Goal: Find specific page/section: Find specific page/section

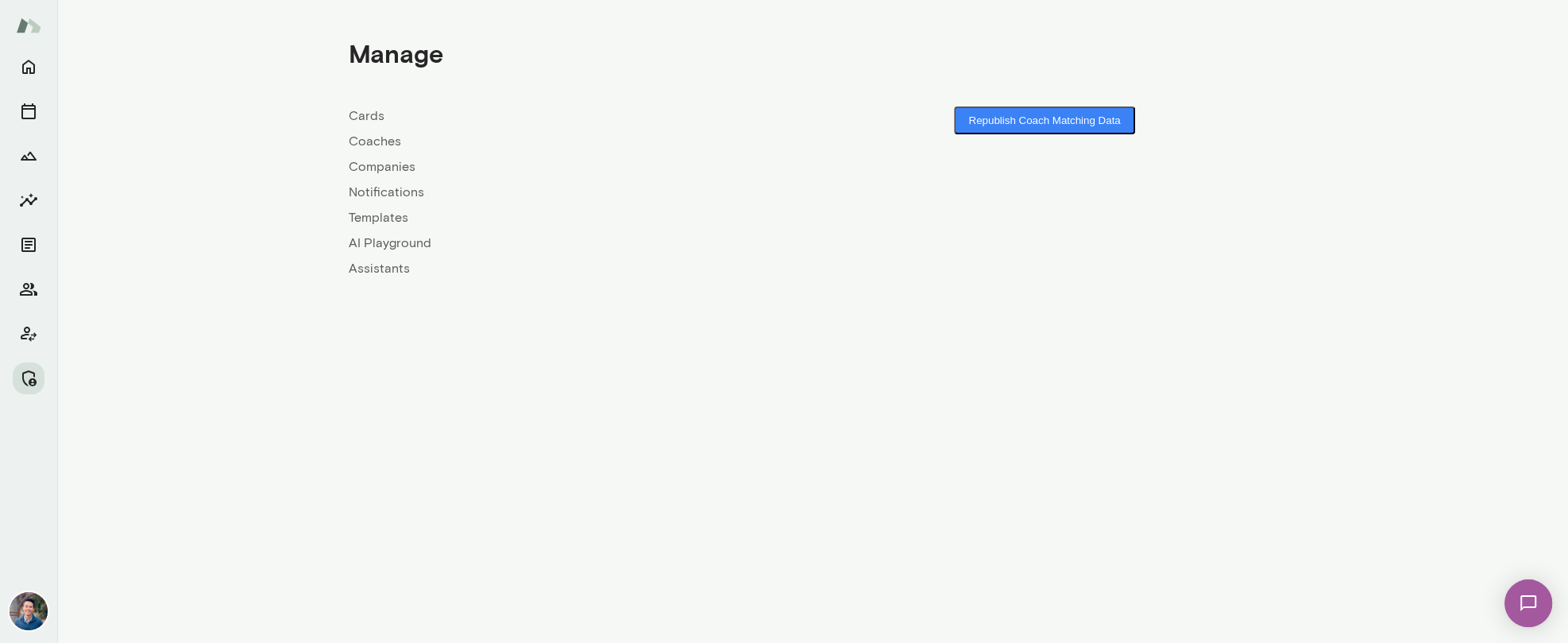
click at [401, 164] on link "Companies" at bounding box center [580, 166] width 464 height 19
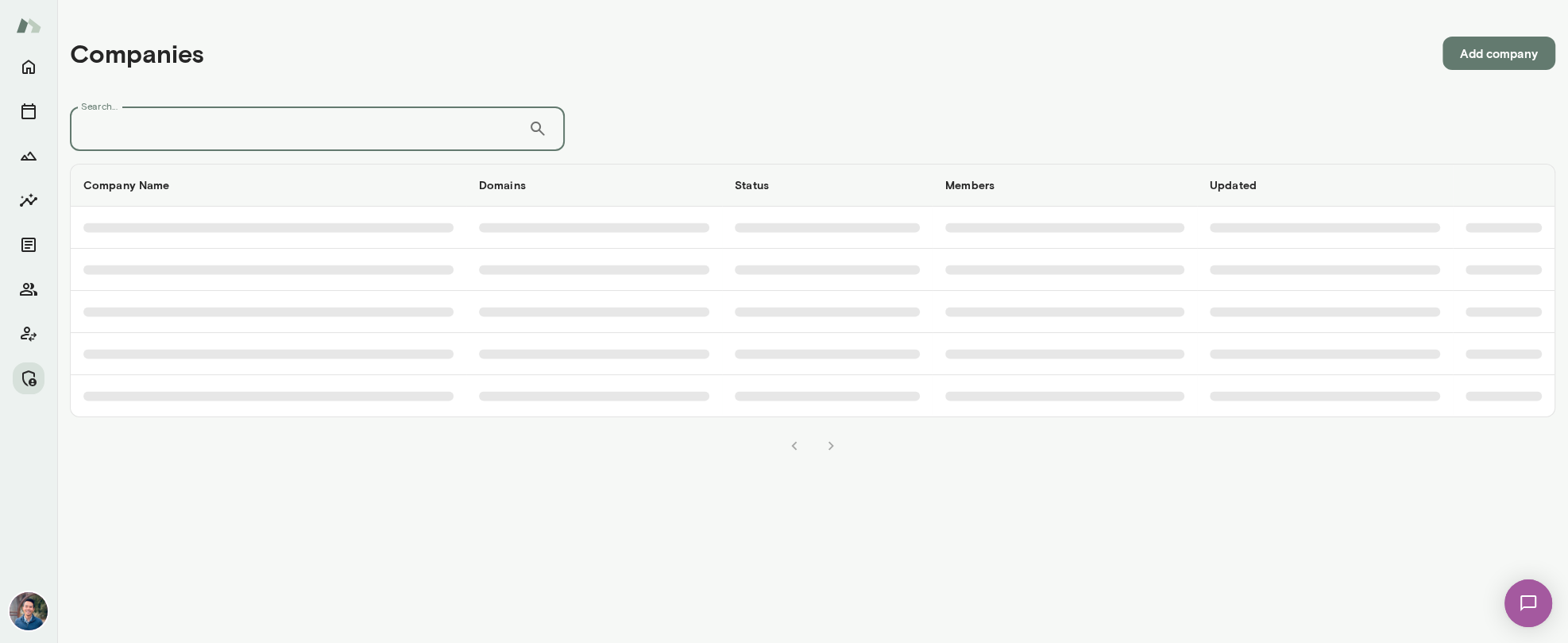
click at [340, 120] on input "Search..." at bounding box center [298, 128] width 458 height 45
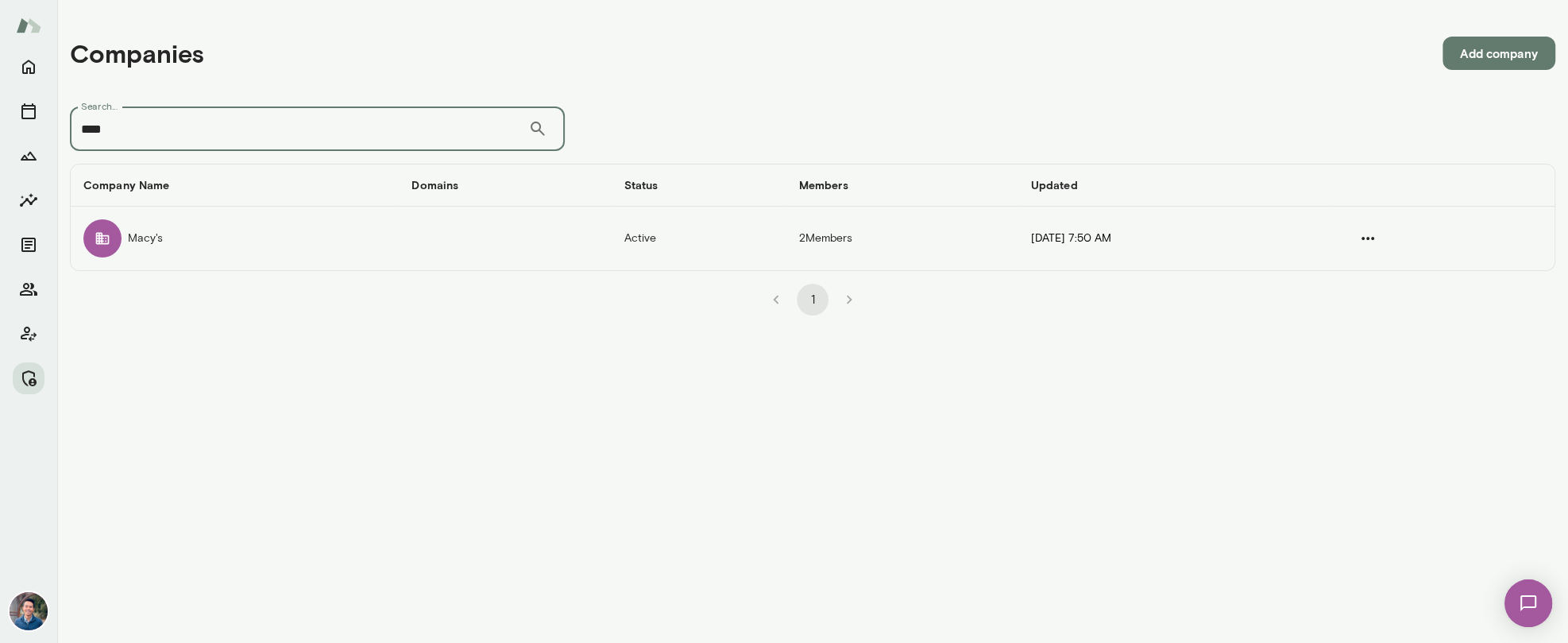
type input "****"
click at [328, 244] on td "Macy's" at bounding box center [234, 238] width 328 height 63
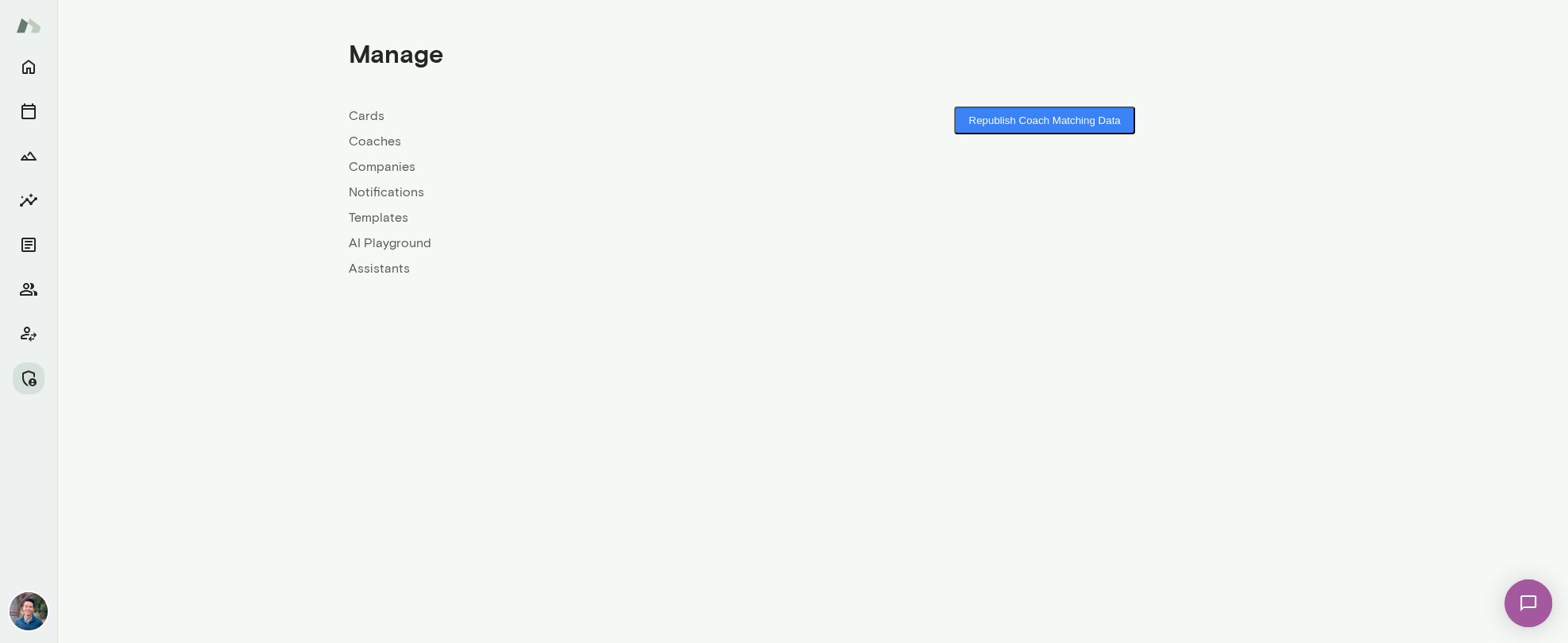
click at [371, 145] on link "Coaches" at bounding box center [580, 141] width 464 height 19
click at [393, 173] on link "Companies" at bounding box center [580, 166] width 464 height 19
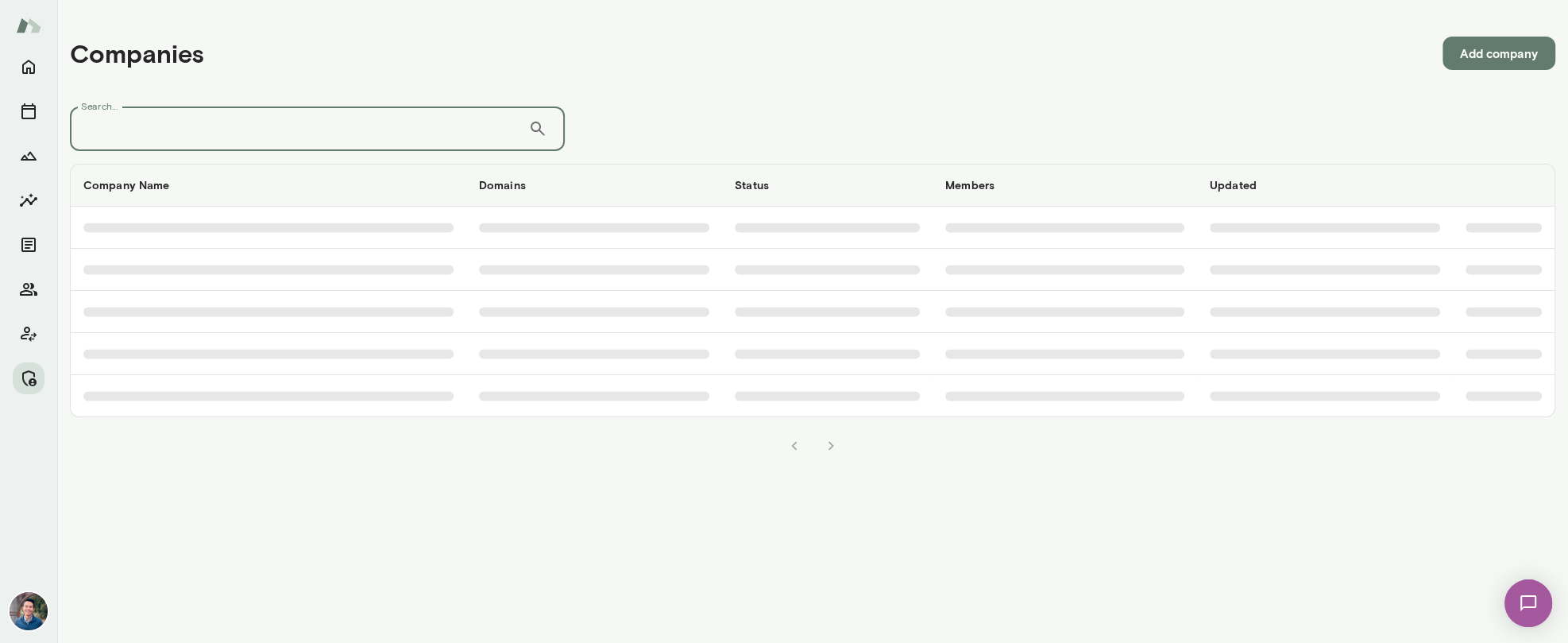
click at [382, 147] on input "Search..." at bounding box center [298, 128] width 458 height 45
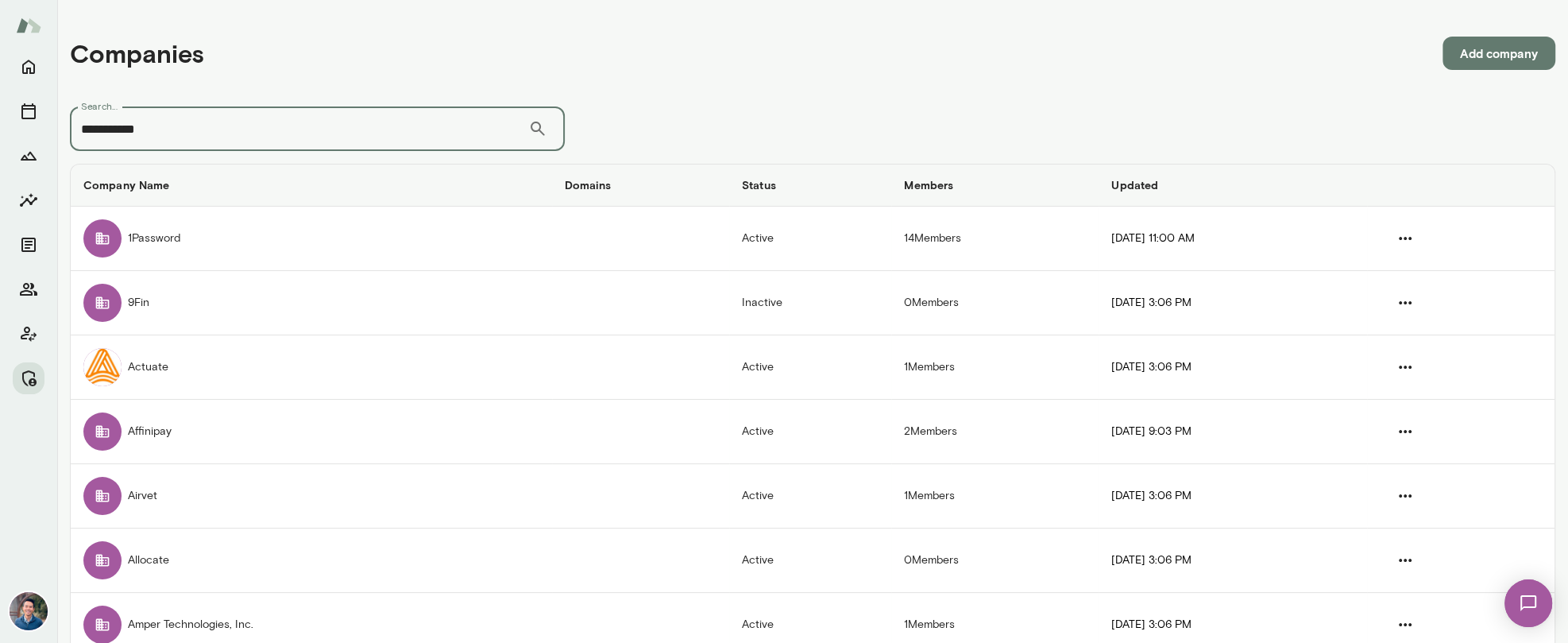
type input "**********"
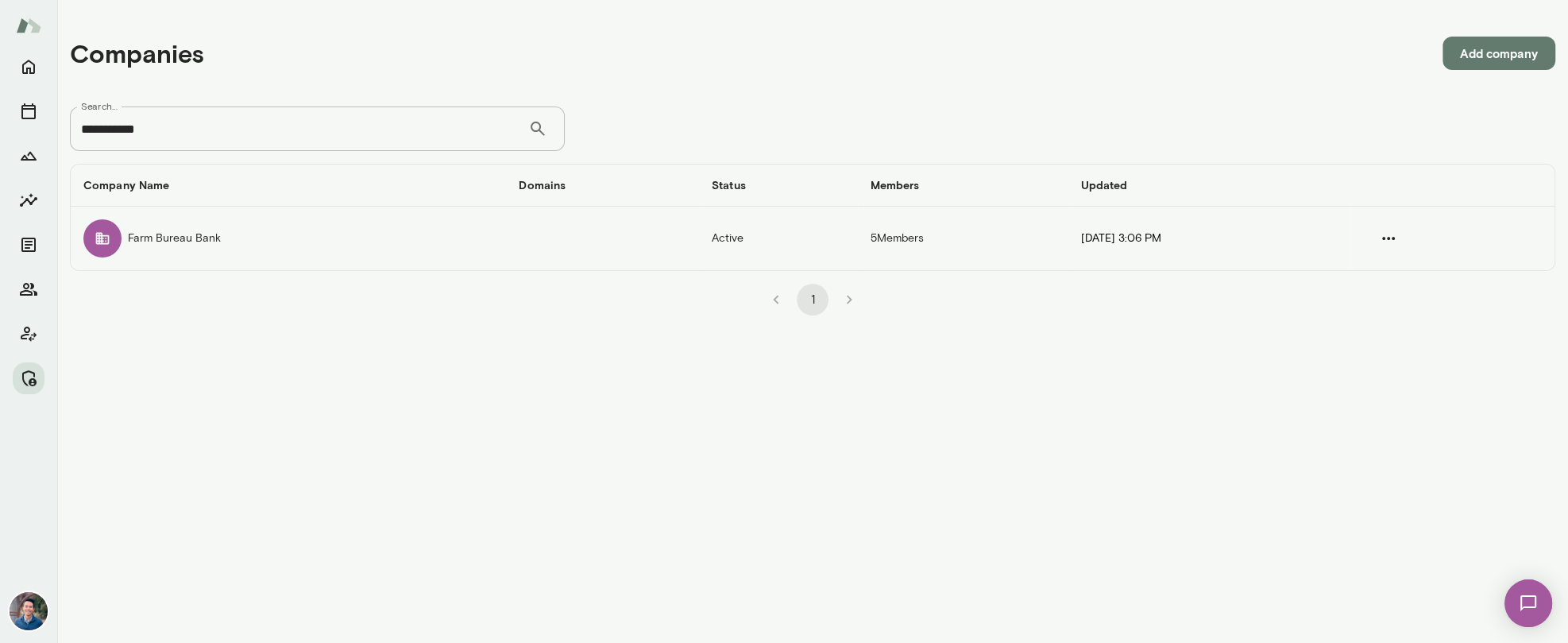
click at [275, 237] on td "Farm Bureau Bank" at bounding box center [288, 238] width 435 height 63
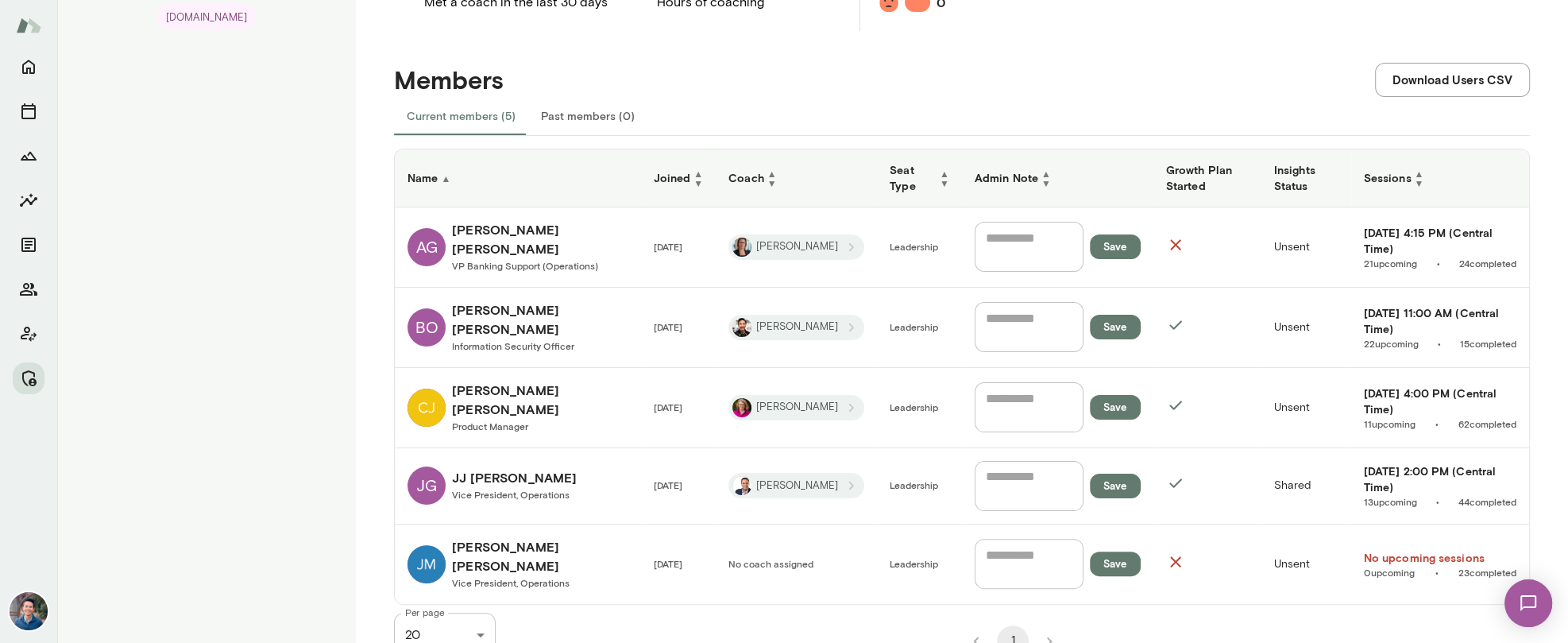
scroll to position [251, 0]
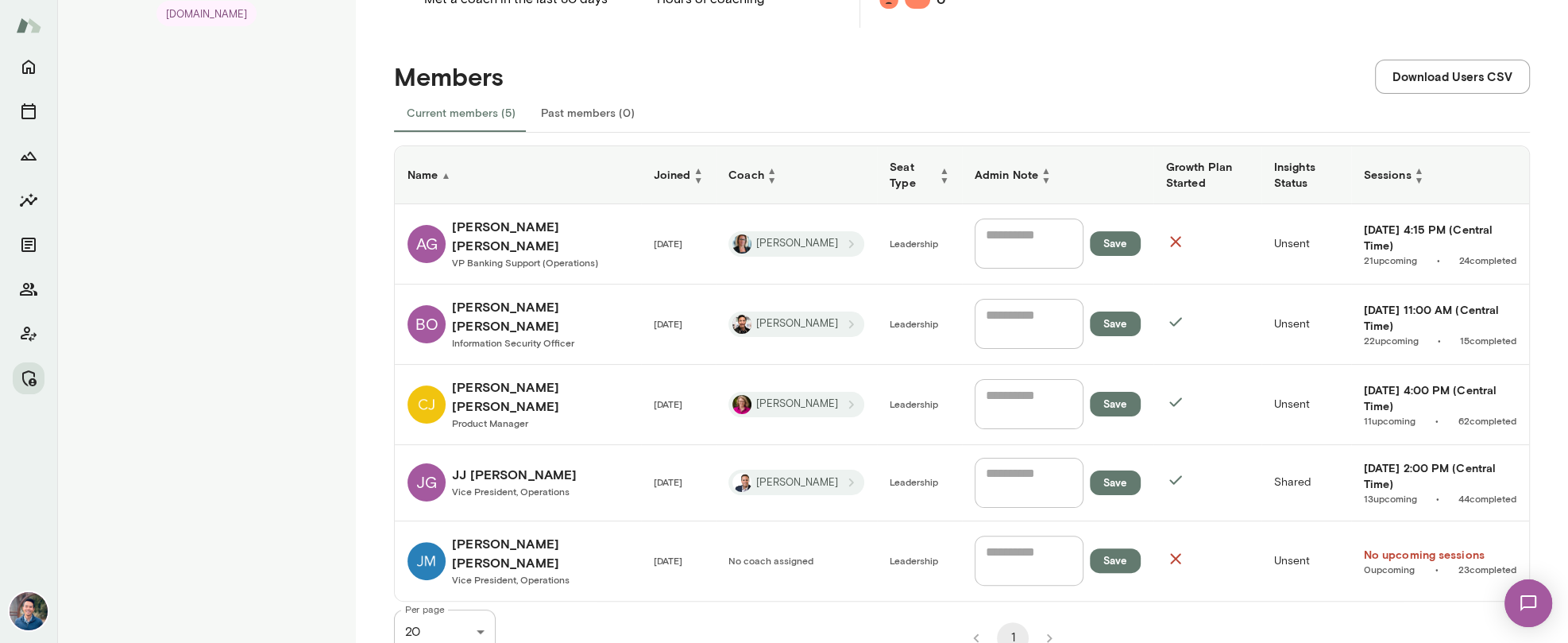
click at [1364, 460] on h6 "Fri, Sep 5 2:00 PM (Central Time)" at bounding box center [1440, 476] width 153 height 32
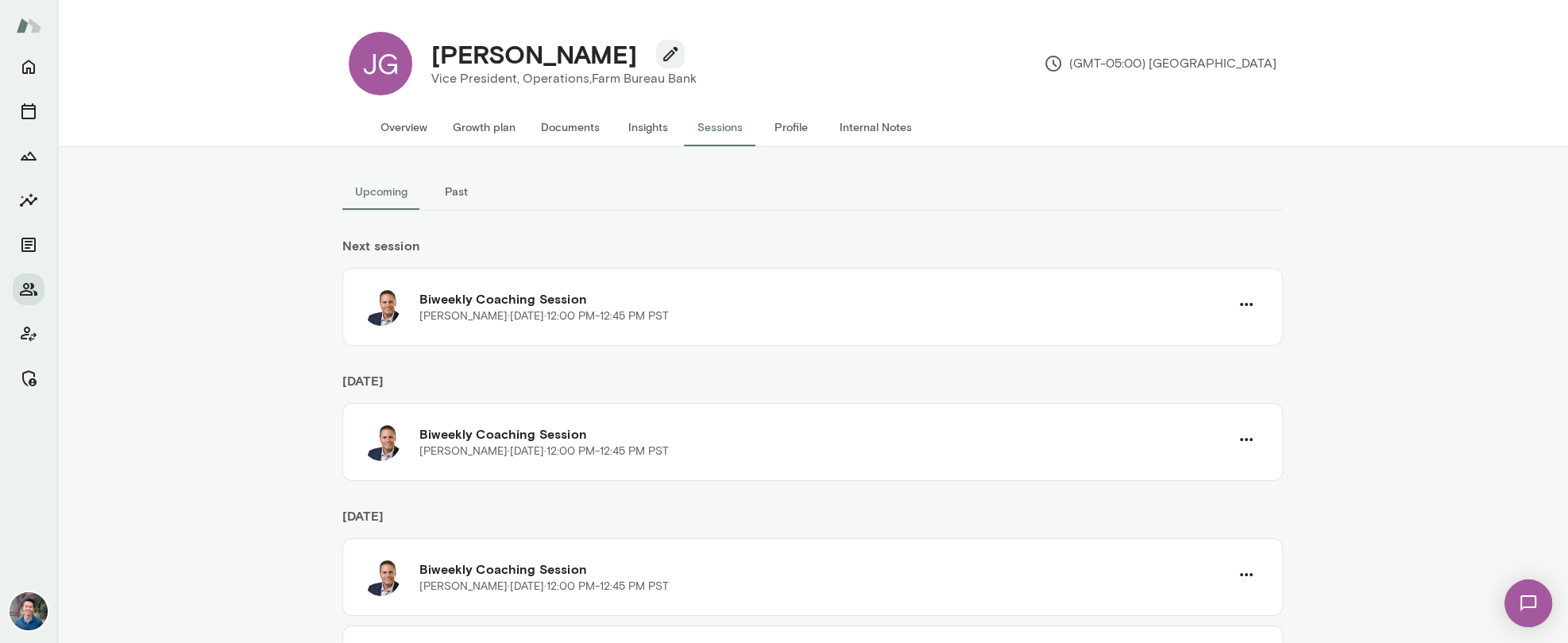
click at [1447, 222] on div "Upcoming Past Next session Biweekly Coaching Session Jon Fraser · Fri, Sep 5 · …" at bounding box center [813, 395] width 1511 height 496
